Goal: Contribute content: Contribute content

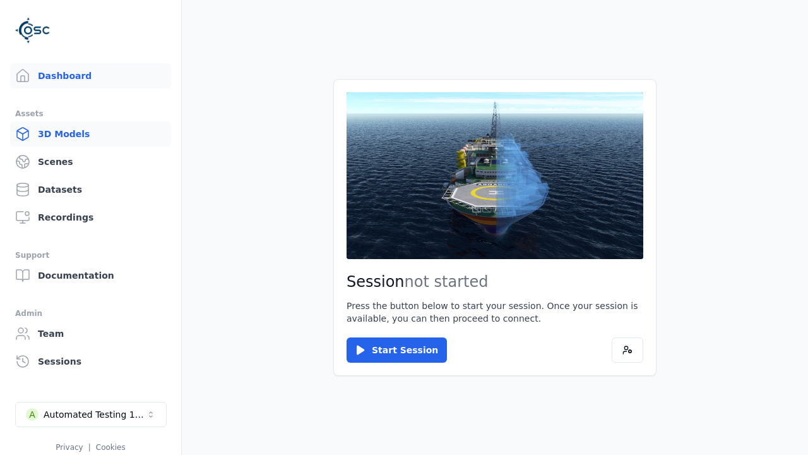
click at [90, 134] on link "3D Models" at bounding box center [90, 133] width 161 height 25
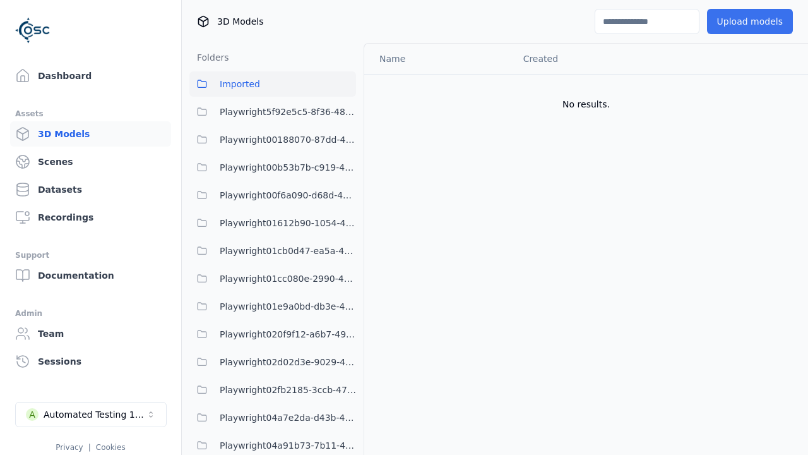
click at [750, 21] on button "Upload models" at bounding box center [750, 21] width 86 height 25
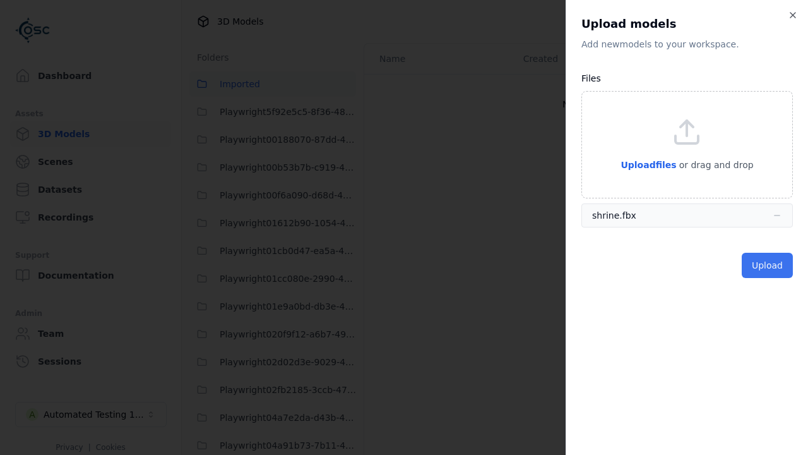
click at [767, 265] on button "Upload" at bounding box center [767, 265] width 51 height 25
